Goal: Task Accomplishment & Management: Manage account settings

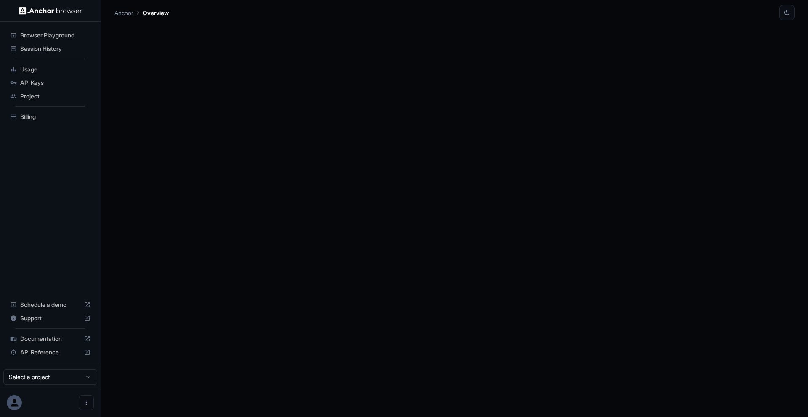
click at [143, 107] on div at bounding box center [454, 218] width 680 height 397
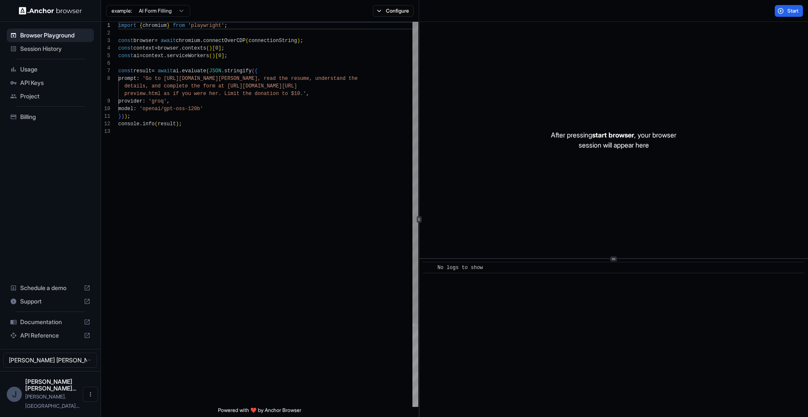
click at [284, 204] on div "import { chromium } from 'playwright' ; const browser = await chromium . connec…" at bounding box center [268, 268] width 300 height 492
type textarea "**********"
click at [36, 81] on span "API Keys" at bounding box center [55, 83] width 70 height 8
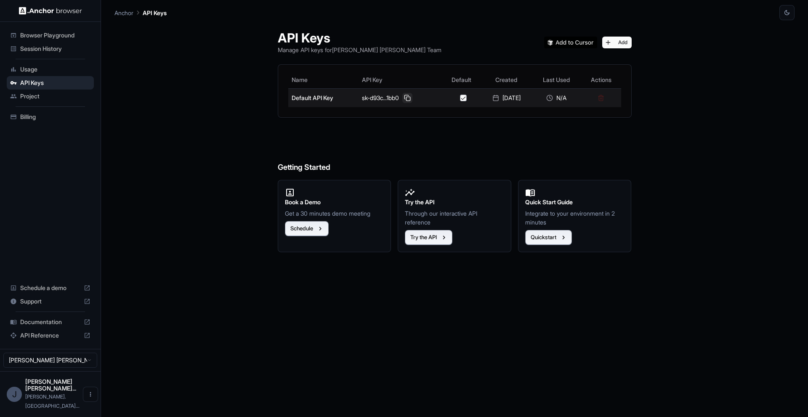
click at [405, 98] on button at bounding box center [407, 98] width 10 height 10
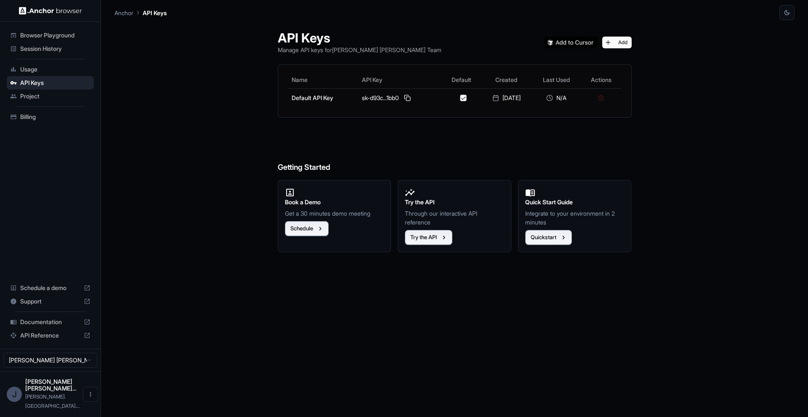
click at [37, 116] on span "Billing" at bounding box center [55, 117] width 70 height 8
